Goal: Entertainment & Leisure: Consume media (video, audio)

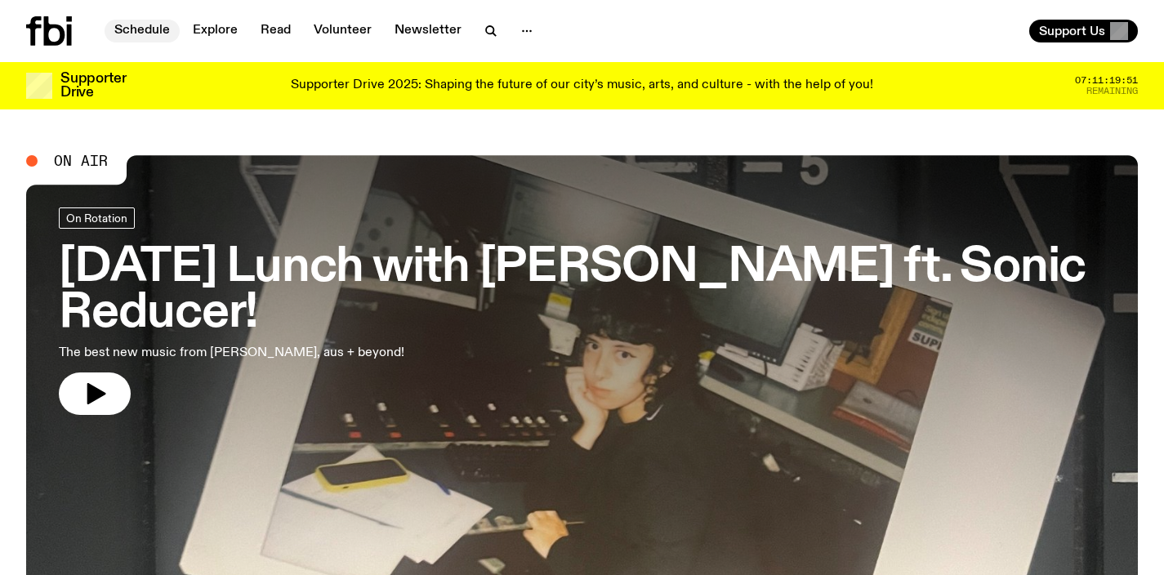
click at [165, 28] on link "Schedule" at bounding box center [142, 31] width 75 height 23
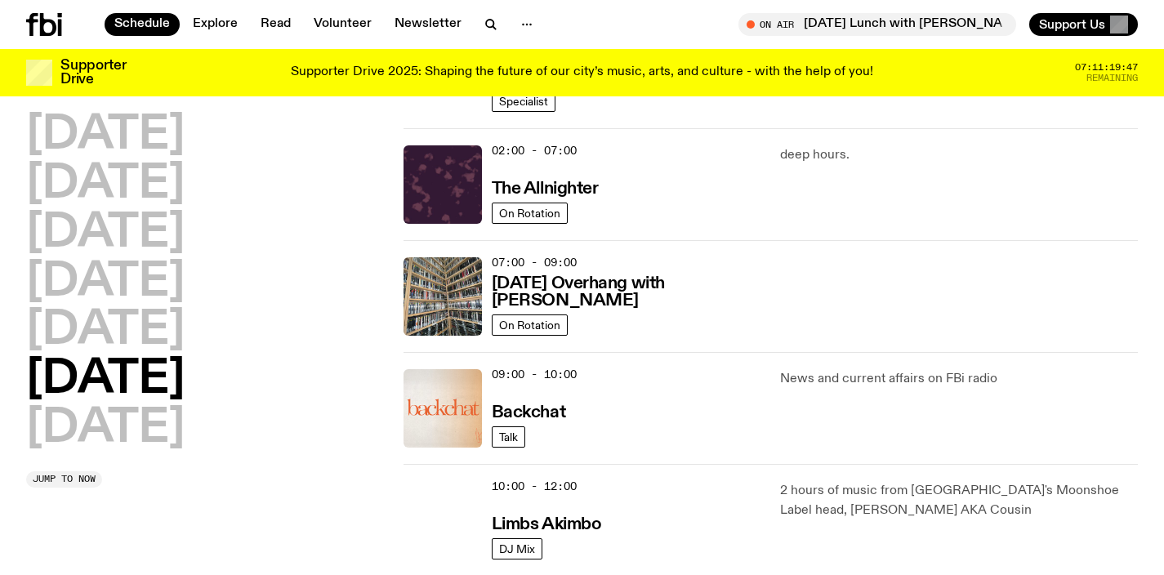
scroll to position [209, 0]
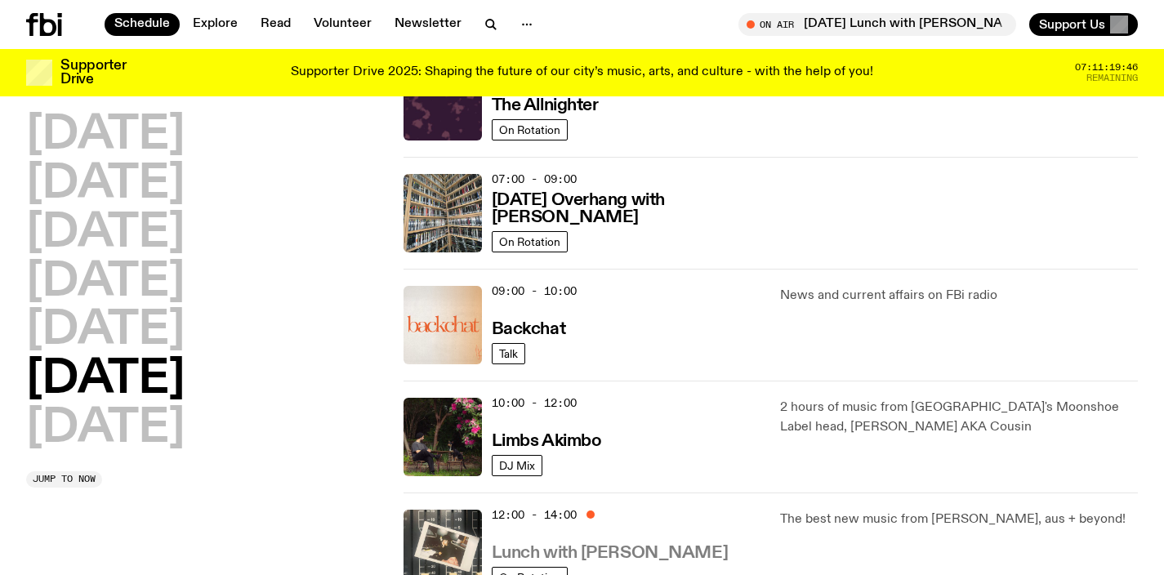
click at [581, 558] on h3 "Lunch with [PERSON_NAME]" at bounding box center [610, 553] width 236 height 17
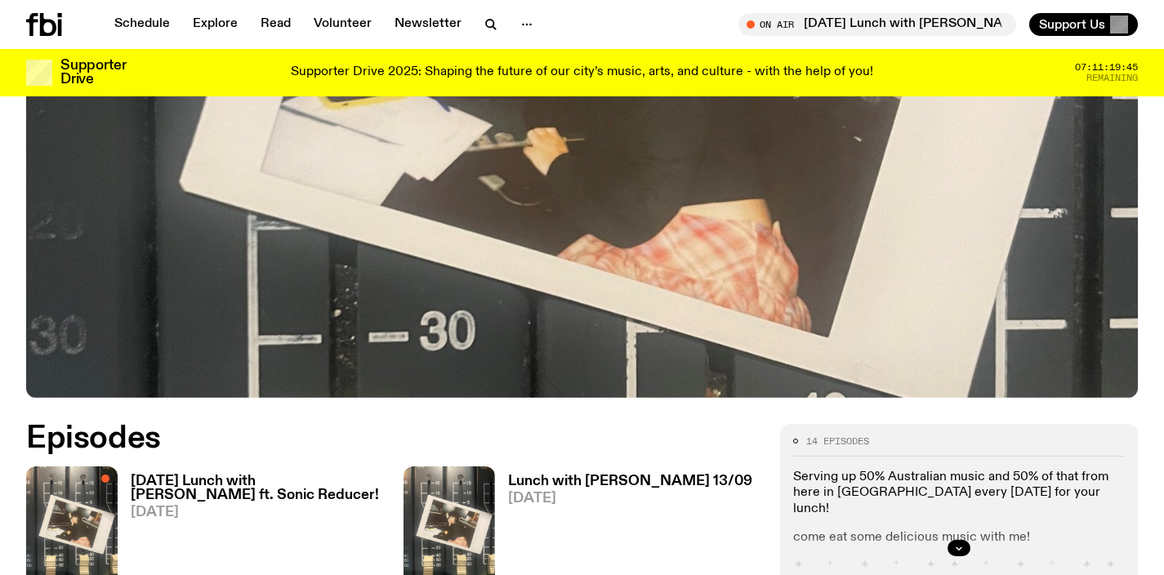
scroll to position [658, 0]
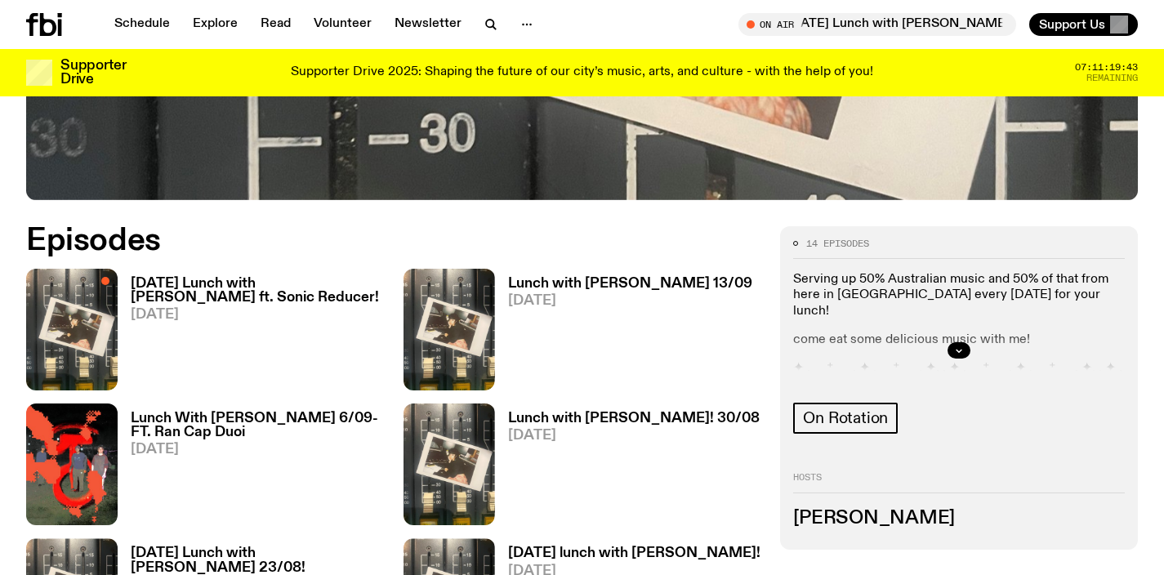
click at [611, 286] on h3 "Lunch with [PERSON_NAME] 13/09" at bounding box center [630, 284] width 244 height 14
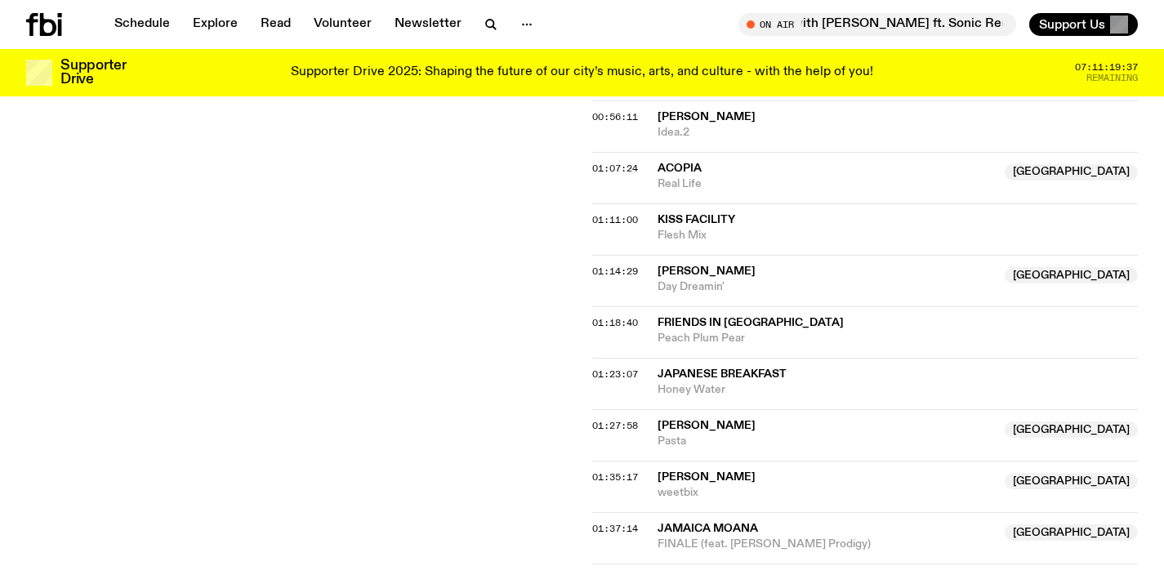
scroll to position [1409, 0]
